Goal: Task Accomplishment & Management: Complete application form

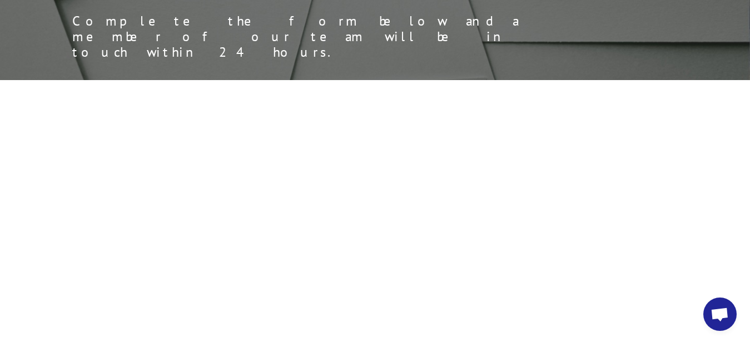
select select "Sales"
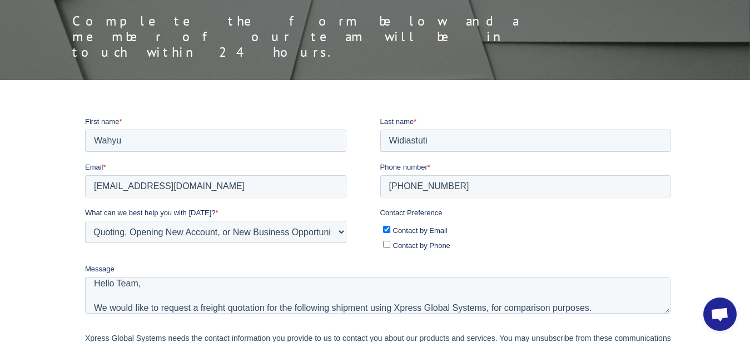
scroll to position [38, 0]
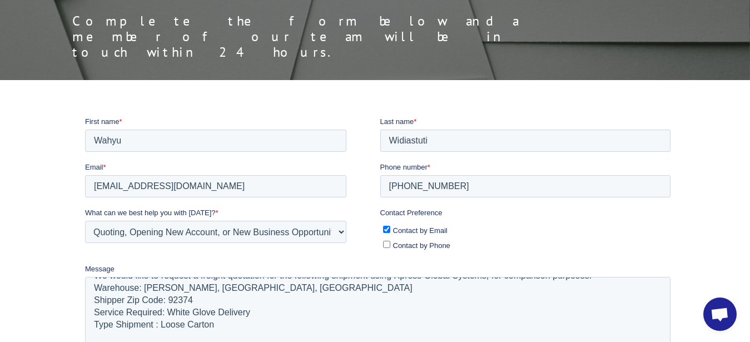
drag, startPoint x: 665, startPoint y: 308, endPoint x: 670, endPoint y: 391, distance: 83.0
click at [670, 341] on textarea "Hello Team, We would like to request a freight quotation for the following ship…" at bounding box center [377, 336] width 585 height 120
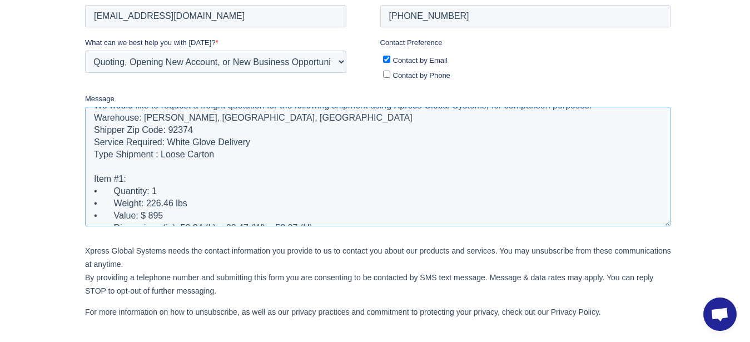
drag, startPoint x: 168, startPoint y: 128, endPoint x: 193, endPoint y: 128, distance: 25.0
click at [193, 128] on textarea "Hello Team, We would like to request a freight quotation for the following ship…" at bounding box center [377, 167] width 585 height 120
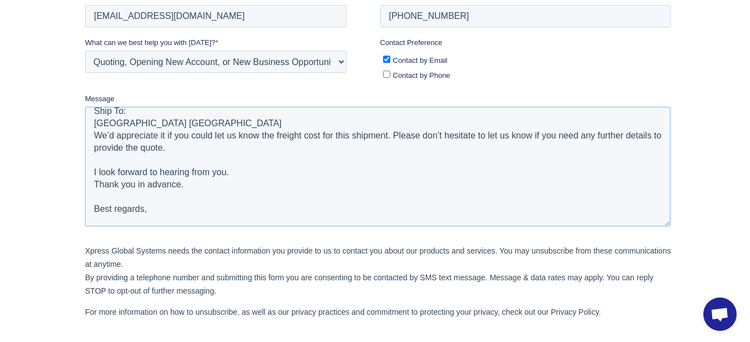
scroll to position [208, 0]
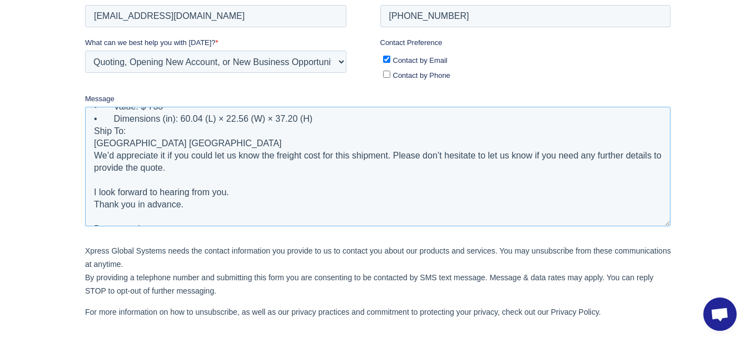
drag, startPoint x: 158, startPoint y: 140, endPoint x: 181, endPoint y: 144, distance: 22.6
click at [181, 144] on textarea "Hello Team, We would like to request a freight quotation for the following ship…" at bounding box center [377, 167] width 585 height 120
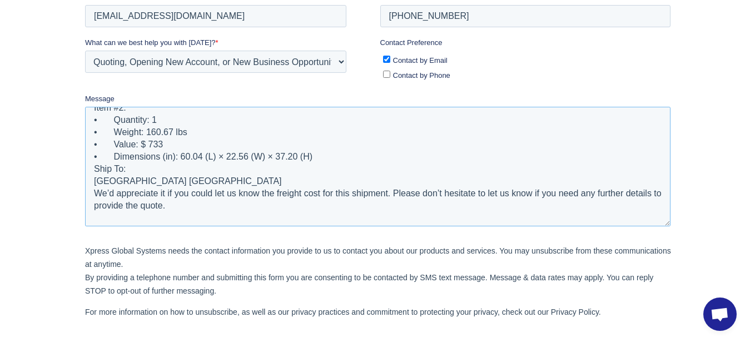
scroll to position [227, 0]
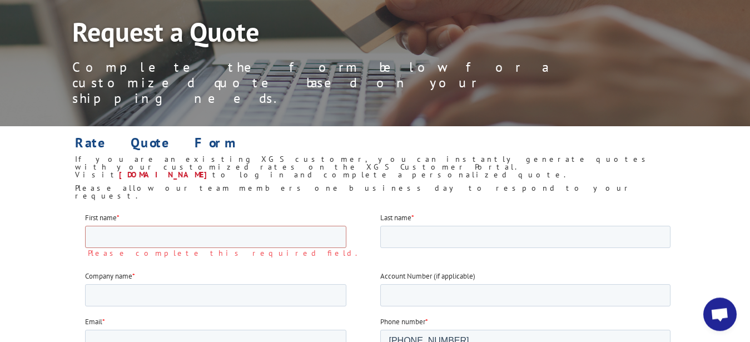
scroll to position [113, 0]
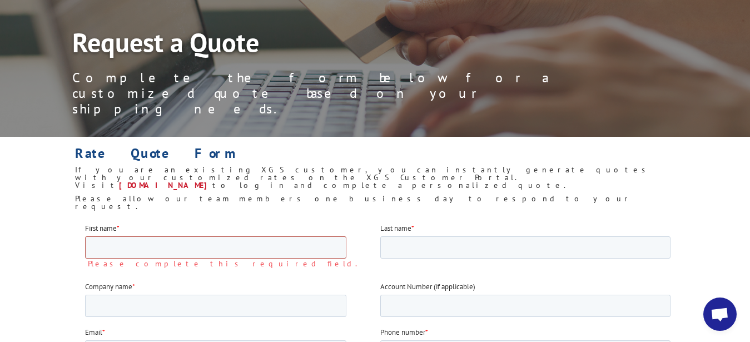
click at [261, 249] on input "First name *" at bounding box center [215, 247] width 261 height 22
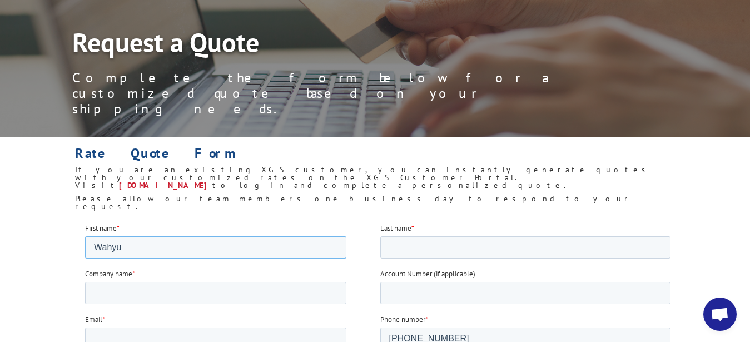
type input "Wahyu"
click at [441, 249] on input "Last name *" at bounding box center [525, 247] width 291 height 22
type input "[PERSON_NAME]"
click at [210, 297] on input "Company name *" at bounding box center [215, 292] width 261 height 22
type input "Novasolo Furniture"
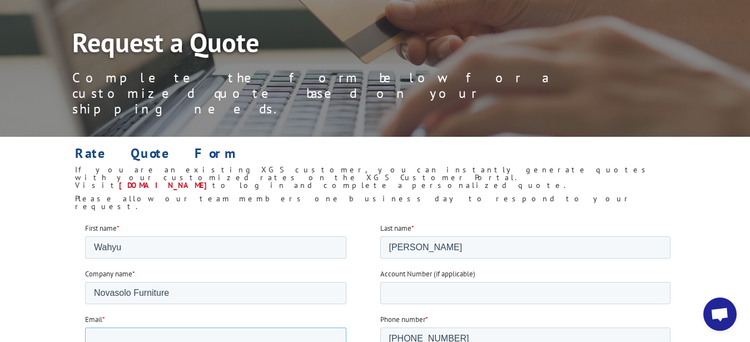
click at [241, 341] on input "Email *" at bounding box center [215, 338] width 261 height 22
paste input "'Logistics NovaSolo' <[EMAIL_ADDRESS][DOMAIN_NAME]>"
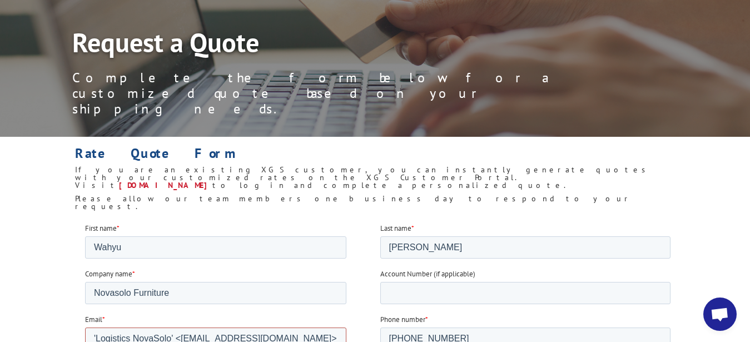
drag, startPoint x: 180, startPoint y: 339, endPoint x: 80, endPoint y: 343, distance: 100.1
click at [85, 341] on input "'Logistics NovaSolo' <[EMAIL_ADDRESS][DOMAIN_NAME]>" at bounding box center [215, 338] width 261 height 22
click at [204, 341] on input "[EMAIL_ADDRESS][DOMAIN_NAME]>" at bounding box center [215, 338] width 261 height 22
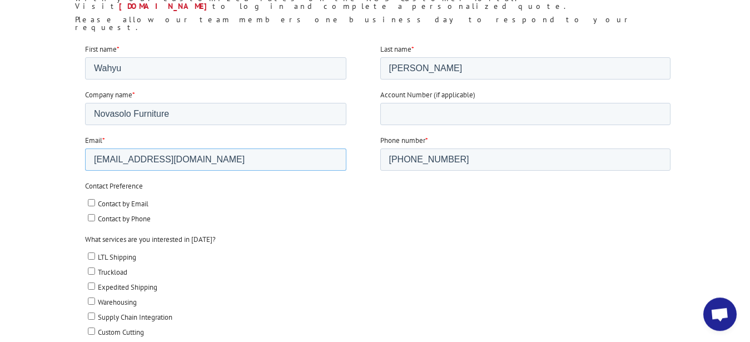
scroll to position [284, 0]
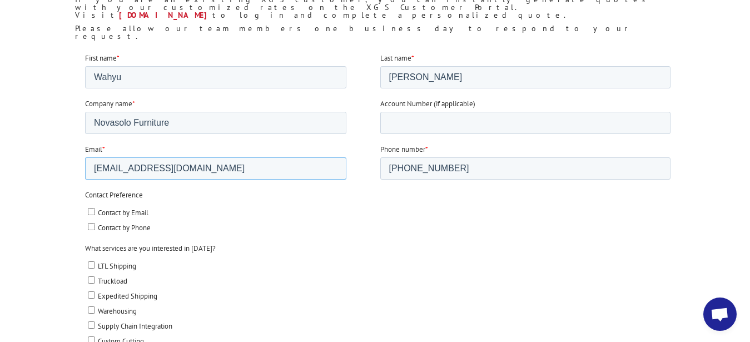
type input "[EMAIL_ADDRESS][DOMAIN_NAME]"
click at [102, 213] on span "Contact by Email" at bounding box center [122, 211] width 51 height 9
click at [95, 213] on input "Contact by Email" at bounding box center [90, 210] width 7 height 7
checkbox input "true"
click at [102, 265] on span "LTL Shipping" at bounding box center [116, 265] width 38 height 9
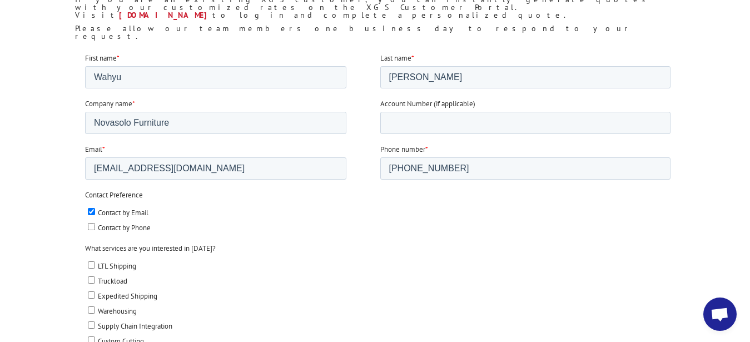
click at [95, 265] on input "LTL Shipping" at bounding box center [90, 264] width 7 height 7
checkbox input "true"
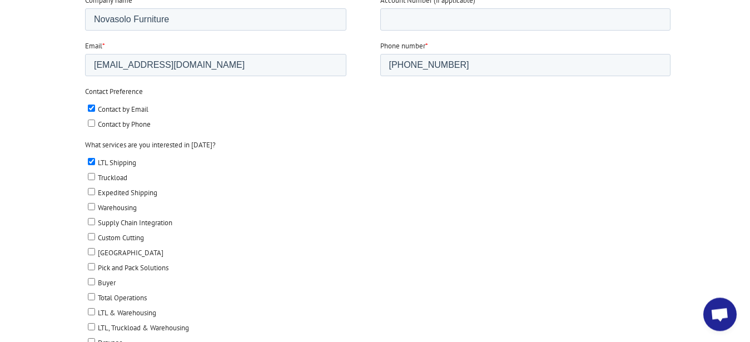
scroll to position [397, 0]
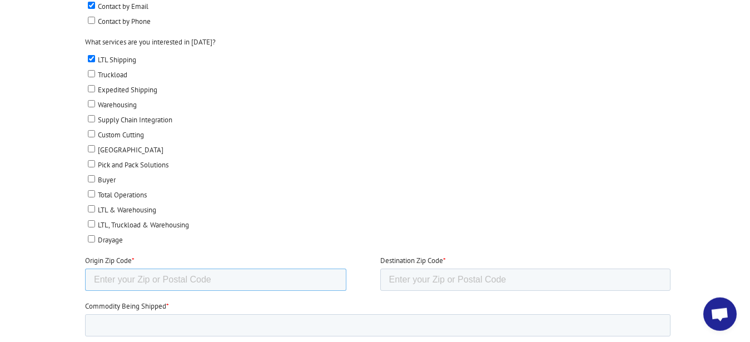
scroll to position [510, 0]
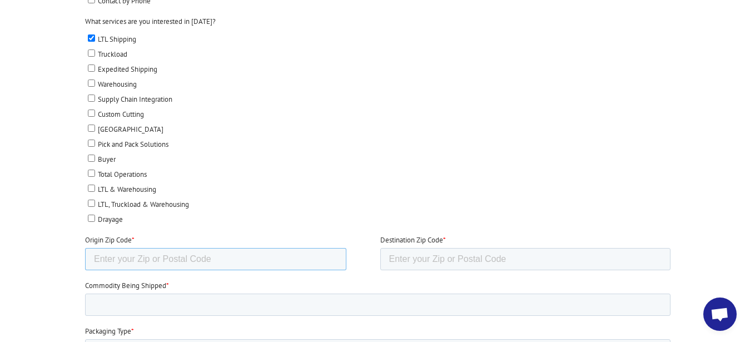
paste input "92374"
type input "92374"
click at [413, 255] on input "Destination Zip Code *" at bounding box center [525, 259] width 291 height 22
paste input "33585"
type input "33585"
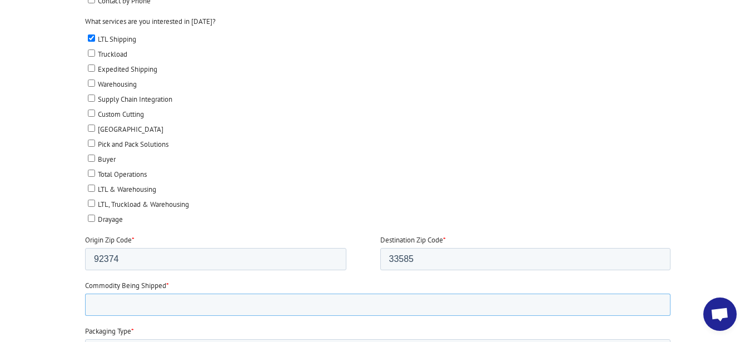
click at [275, 302] on input "Commodity Being Shipped *" at bounding box center [377, 305] width 585 height 22
type input "F"
type input "Case Good Furniture -"
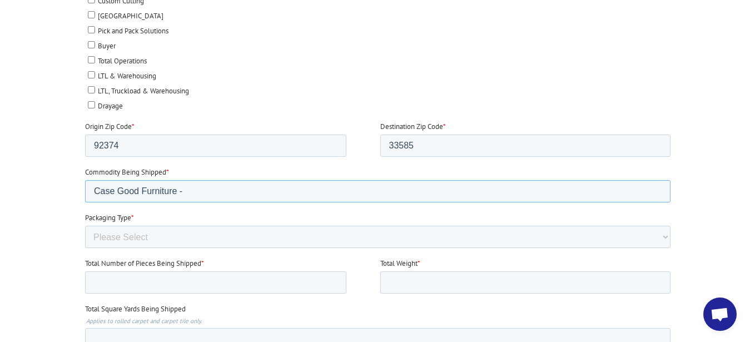
scroll to position [680, 0]
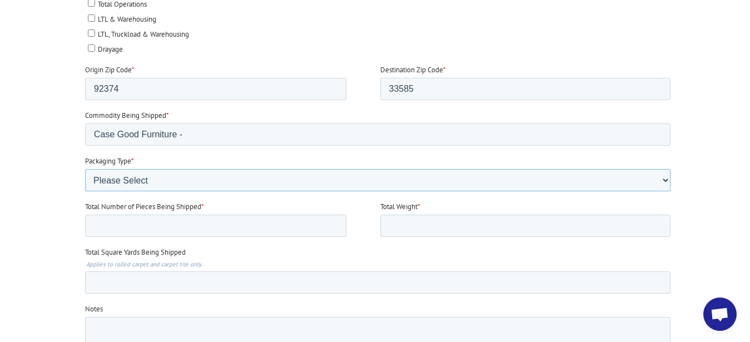
click at [85, 169] on select "Please Select Rolled Goods Palletized" at bounding box center [377, 180] width 585 height 22
click at [86, 172] on select "Please Select Rolled Goods Palletized" at bounding box center [377, 180] width 585 height 22
click at [85, 169] on select "Please Select Rolled Goods Palletized" at bounding box center [377, 180] width 585 height 22
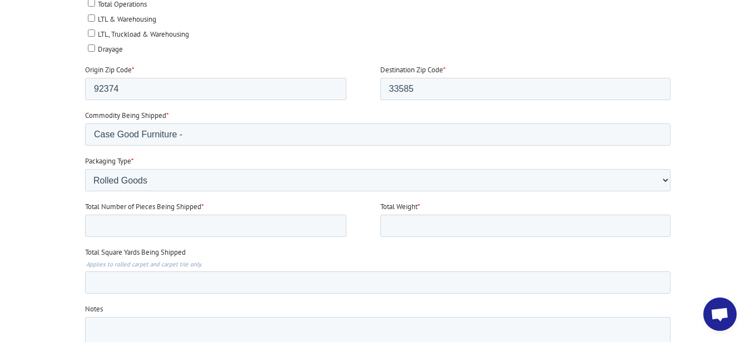
click at [117, 240] on fieldset "Total Number of Pieces Being Shipped * Total Weight *" at bounding box center [380, 224] width 590 height 46
click at [85, 169] on select "Please Select Rolled Goods Palletized" at bounding box center [377, 180] width 585 height 22
click at [185, 175] on select "Please Select Rolled Goods Palletized" at bounding box center [377, 180] width 585 height 22
click at [85, 169] on select "Please Select Rolled Goods Palletized" at bounding box center [377, 180] width 585 height 22
click at [147, 240] on fieldset "Total Number of Pieces Being Shipped * Total Weight *" at bounding box center [380, 224] width 590 height 46
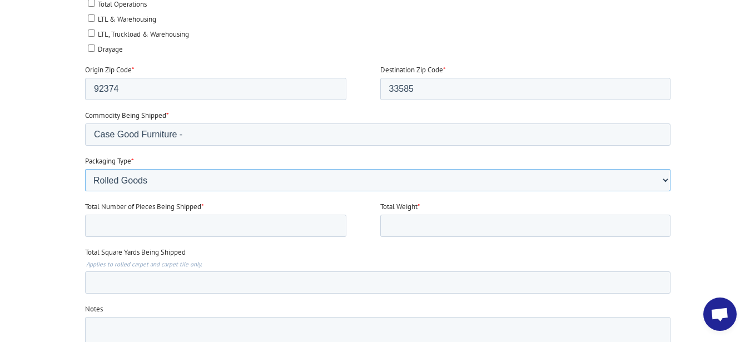
drag, startPoint x: 258, startPoint y: 182, endPoint x: 138, endPoint y: 177, distance: 119.7
click at [138, 177] on select "Please Select Rolled Goods Palletized" at bounding box center [377, 180] width 585 height 22
click at [85, 169] on select "Please Select Rolled Goods Palletized" at bounding box center [377, 180] width 585 height 22
select select "Pallets (40"x48")"
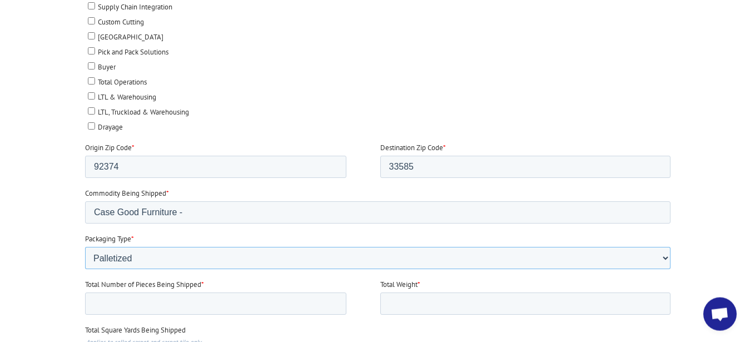
scroll to position [624, 0]
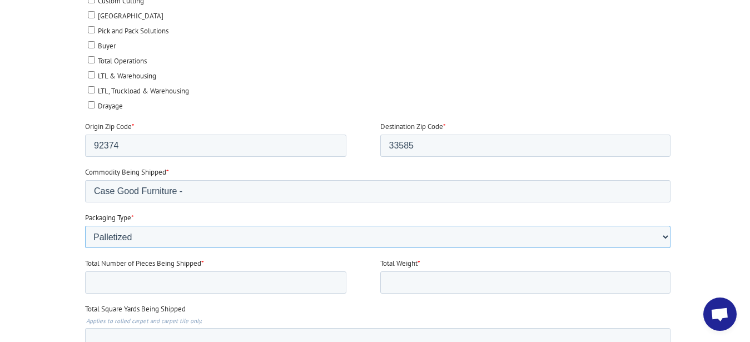
click at [85, 226] on select "Please Select Rolled Goods Palletized" at bounding box center [377, 237] width 585 height 22
click at [63, 113] on div at bounding box center [375, 104] width 750 height 784
